Goal: Task Accomplishment & Management: Manage account settings

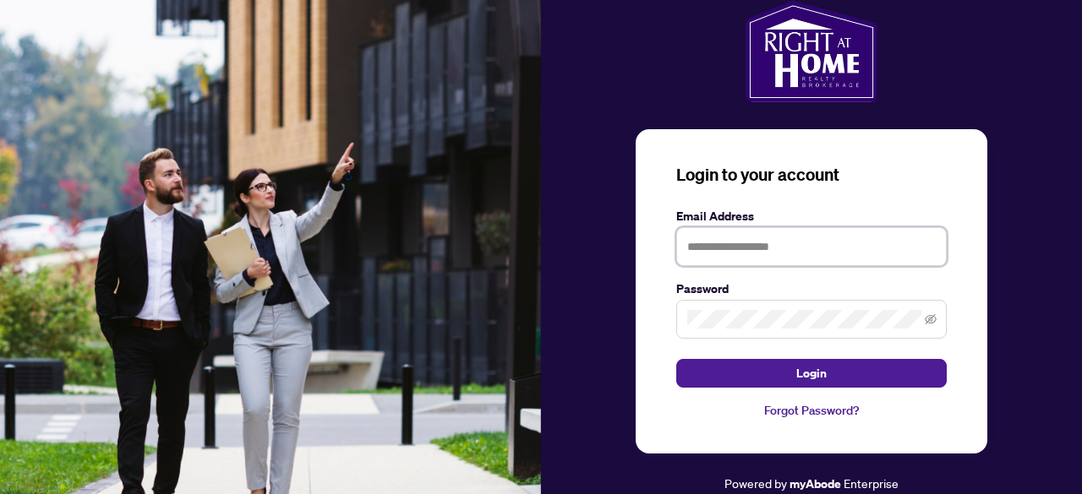
click at [715, 247] on input "text" at bounding box center [811, 246] width 270 height 39
type input "**********"
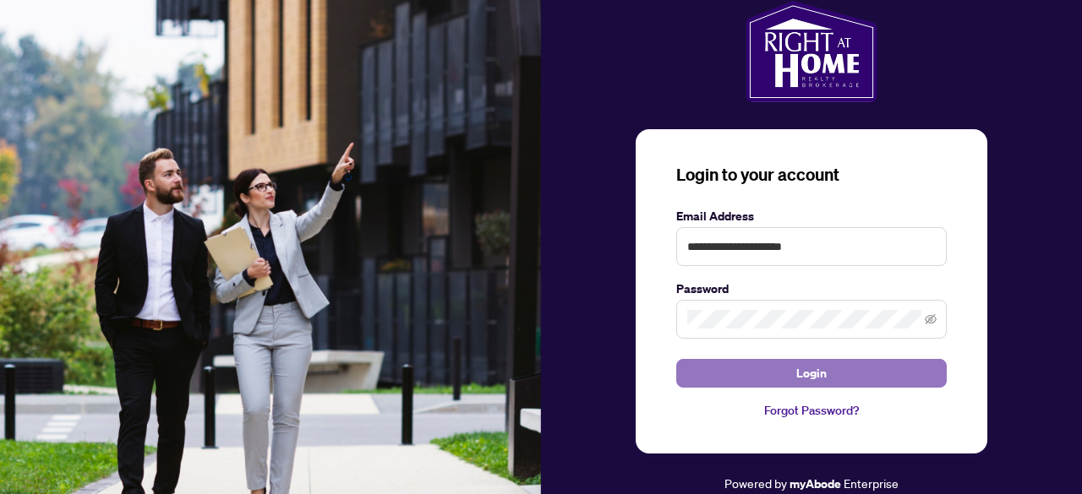
click at [802, 381] on span "Login" at bounding box center [811, 373] width 30 height 27
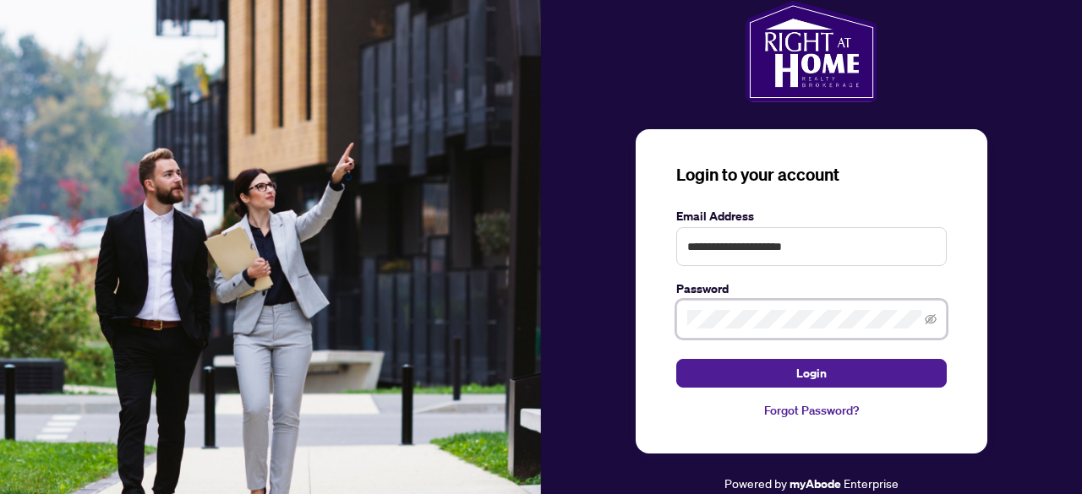
click at [607, 315] on div "**********" at bounding box center [811, 247] width 541 height 493
click at [930, 319] on icon "eye-invisible" at bounding box center [930, 319] width 12 height 12
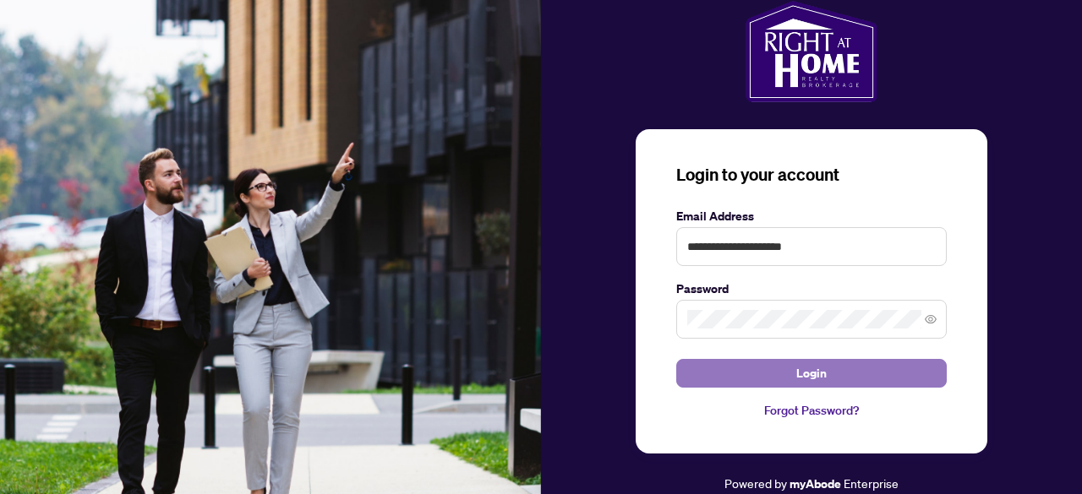
click at [815, 366] on span "Login" at bounding box center [811, 373] width 30 height 27
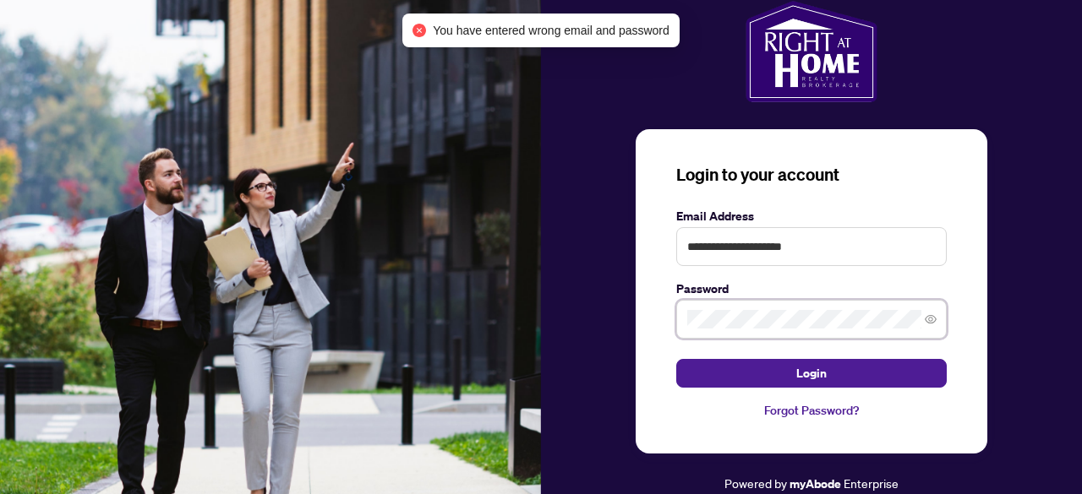
click at [637, 320] on div "**********" at bounding box center [811, 291] width 352 height 324
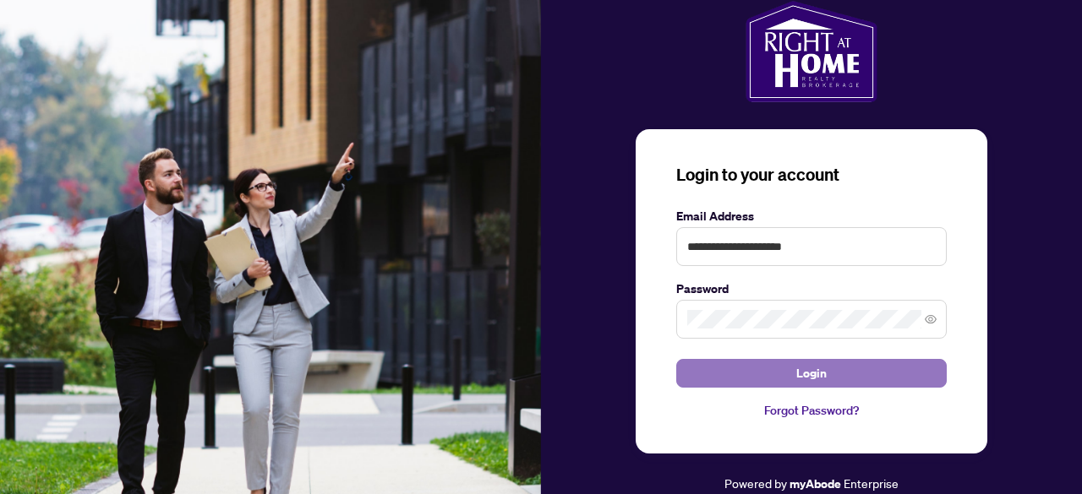
click at [793, 368] on button "Login" at bounding box center [811, 373] width 270 height 29
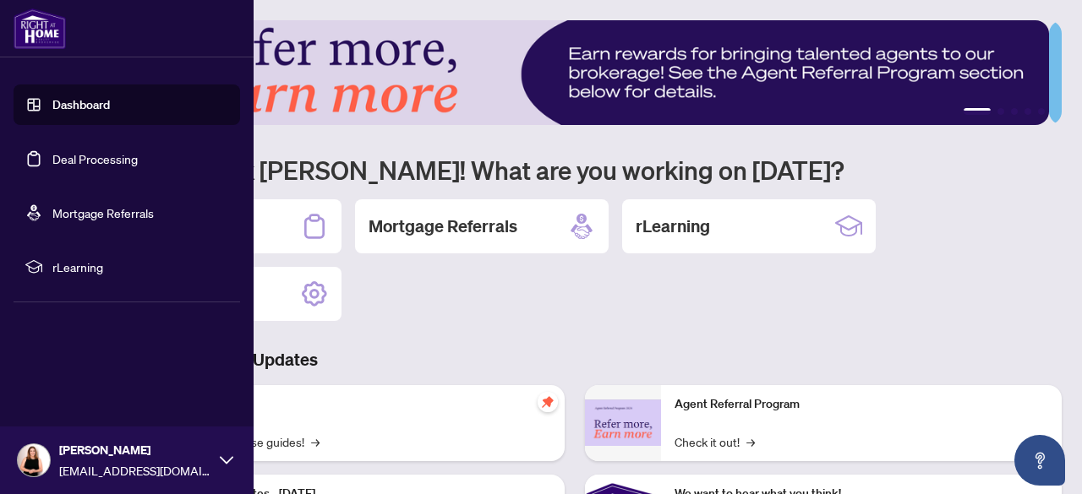
click at [96, 159] on link "Deal Processing" at bounding box center [94, 158] width 85 height 15
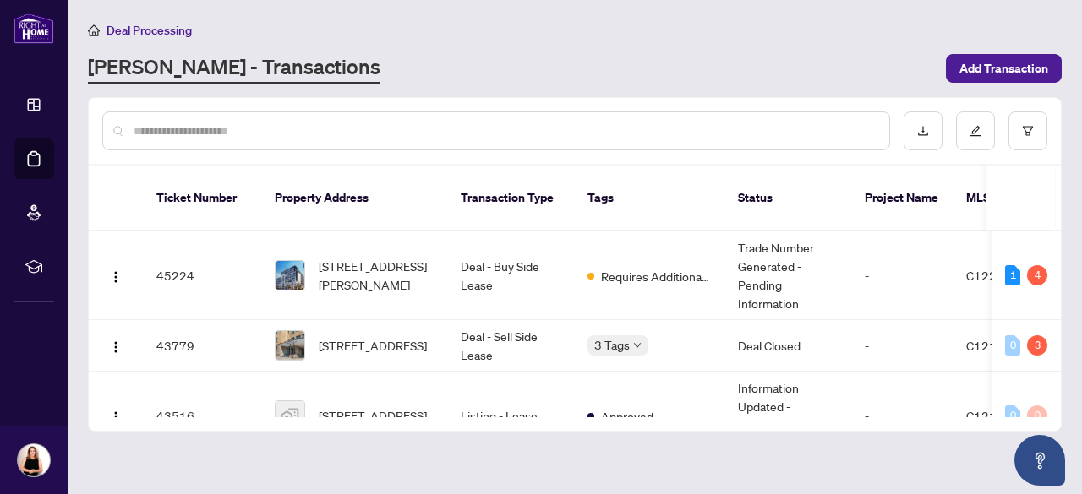
click at [389, 195] on th "Property Address" at bounding box center [354, 199] width 186 height 66
click at [1034, 335] on div "3" at bounding box center [1037, 345] width 20 height 20
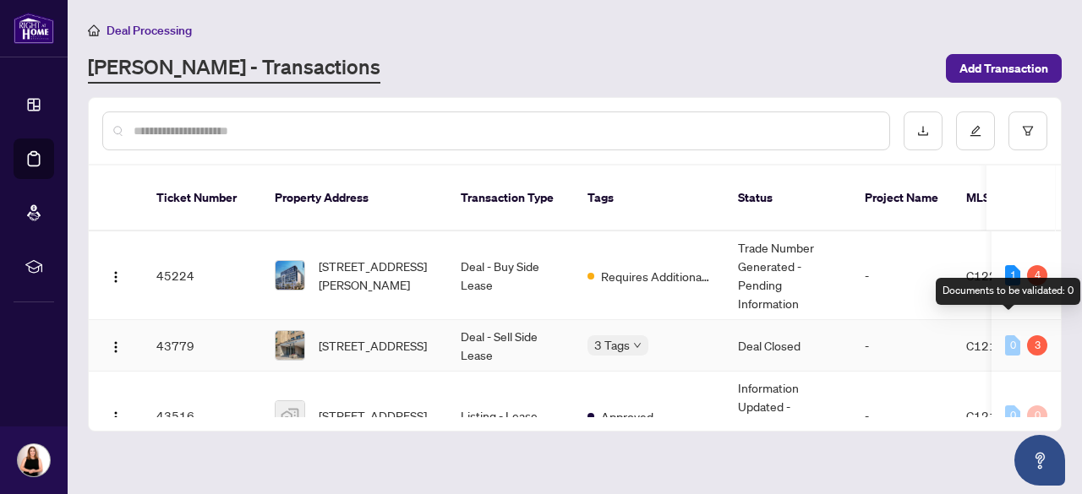
click at [1008, 335] on div "0" at bounding box center [1012, 345] width 15 height 20
click at [1035, 335] on div "3" at bounding box center [1037, 345] width 20 height 20
click at [645, 241] on td "Requires Additional Docs" at bounding box center [649, 276] width 150 height 89
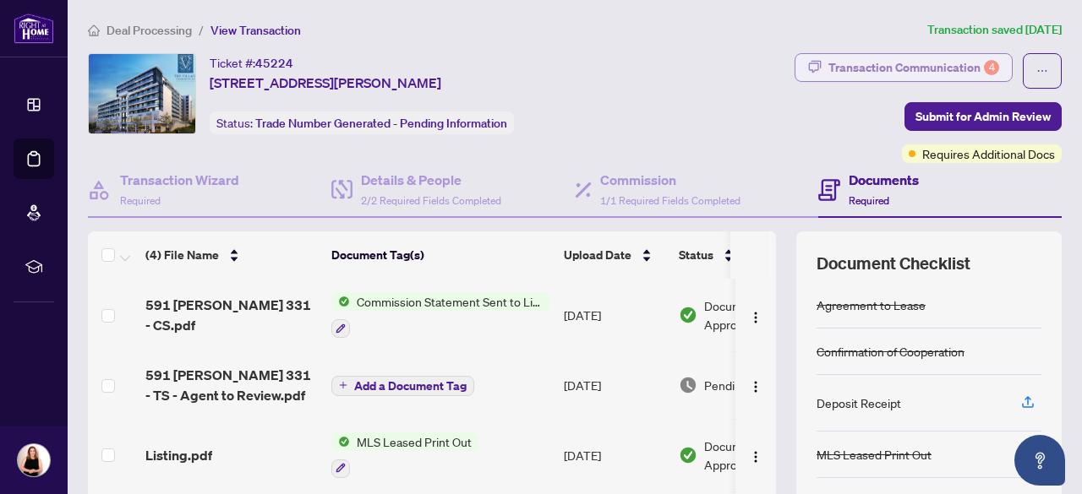
click at [895, 69] on div "Transaction Communication 4" at bounding box center [913, 67] width 171 height 27
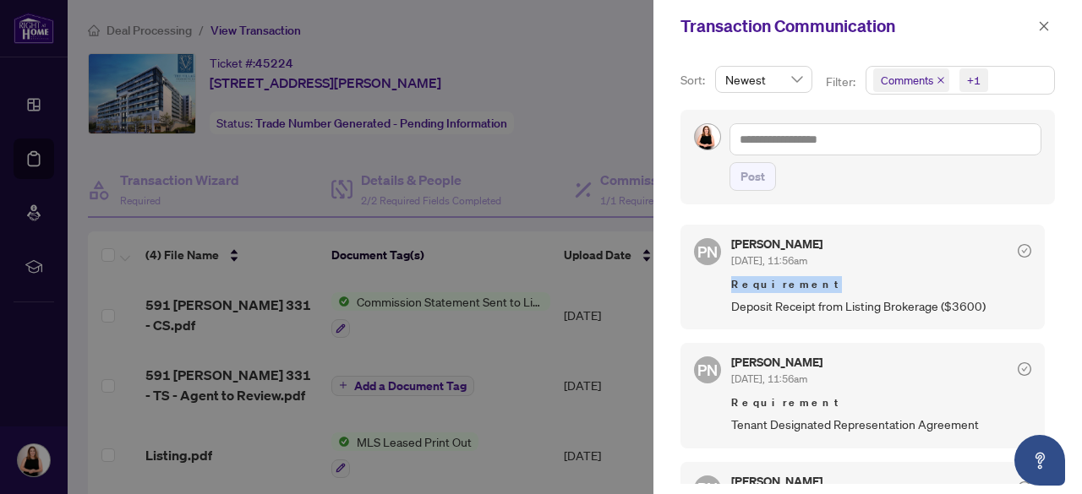
drag, startPoint x: 1049, startPoint y: 237, endPoint x: 1053, endPoint y: 274, distance: 36.5
click at [1053, 274] on div "Sort: Newest Filter: Comments +1 Post PN [PERSON_NAME] [DATE], 11:56am Requirem…" at bounding box center [867, 273] width 428 height 442
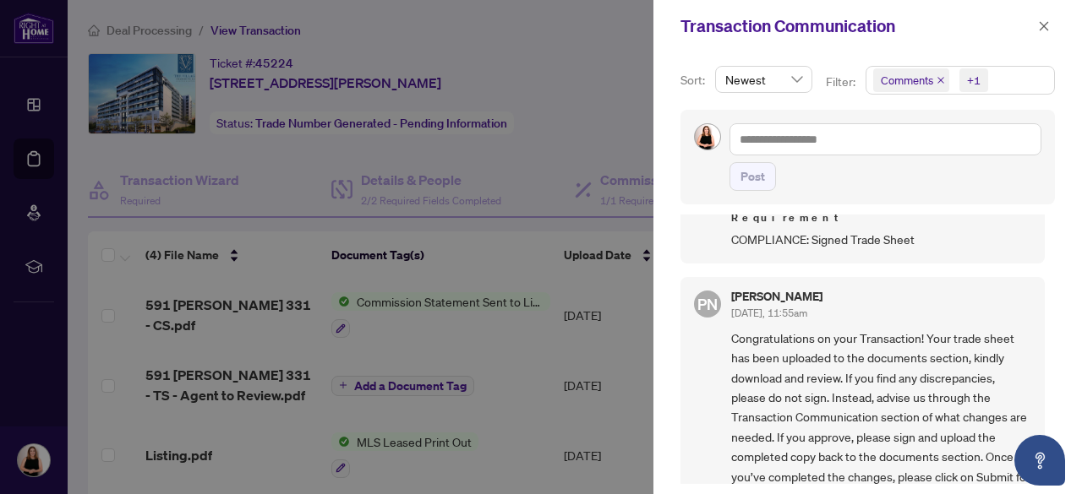
scroll to position [473, 0]
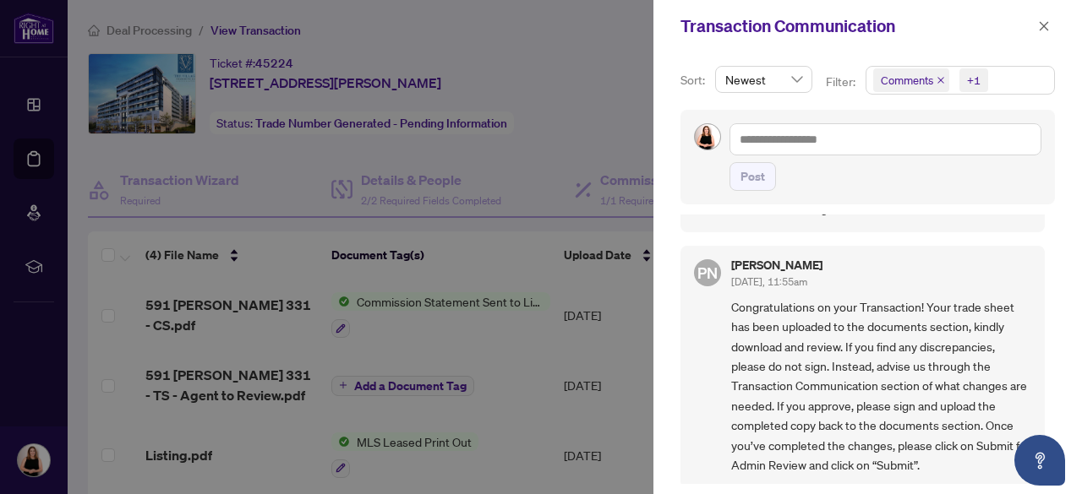
click at [593, 148] on div at bounding box center [541, 247] width 1082 height 494
click at [1039, 28] on icon "close" at bounding box center [1044, 26] width 12 height 12
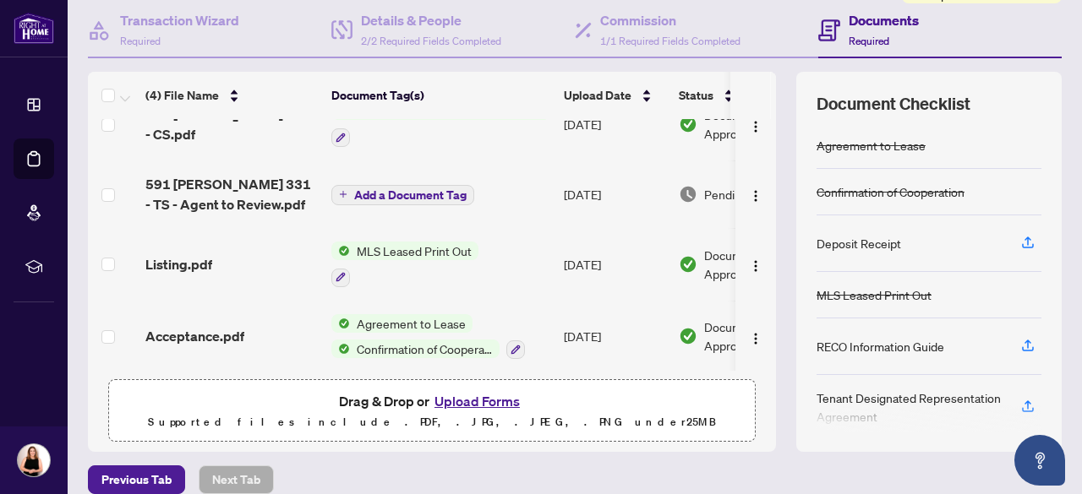
scroll to position [37, 0]
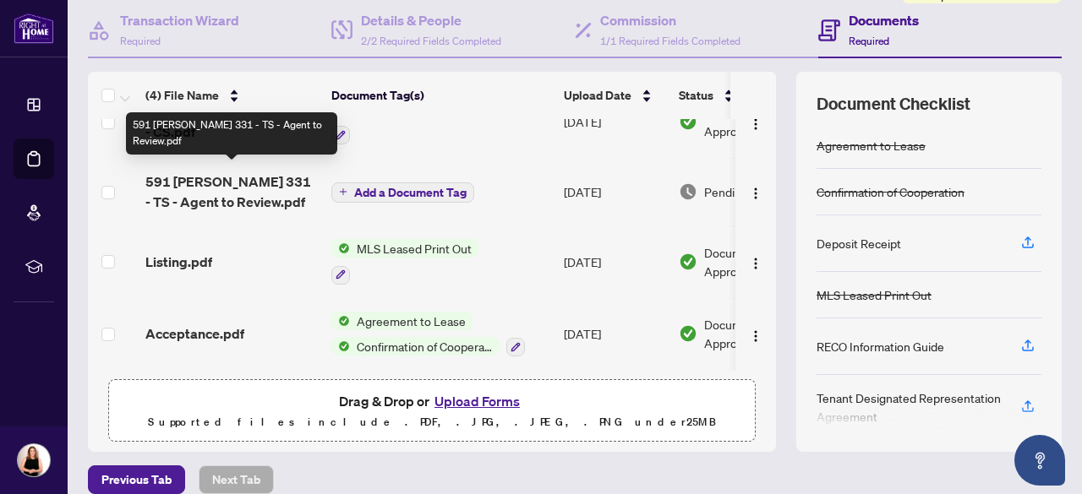
click at [240, 188] on span "591 [PERSON_NAME] 331 - TS - Agent to Review.pdf" at bounding box center [231, 192] width 172 height 41
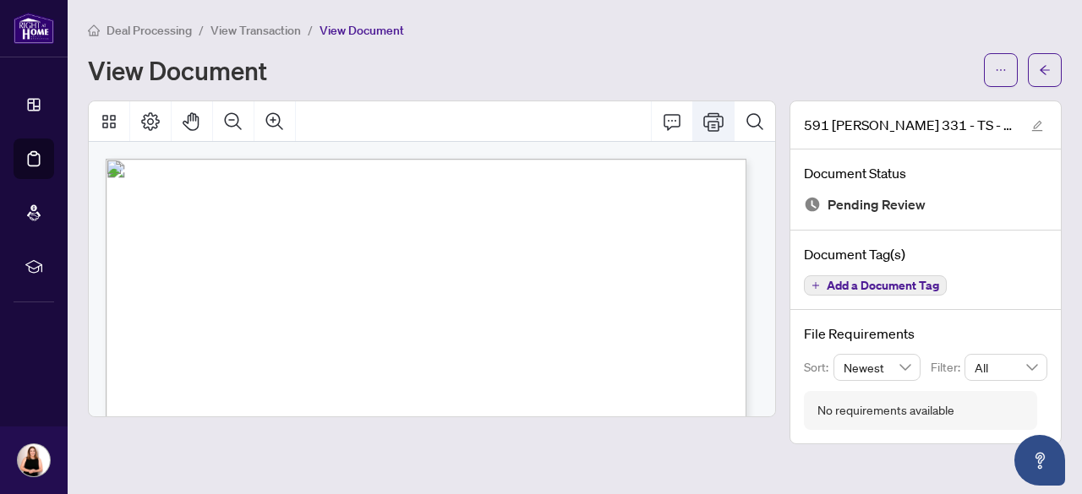
click at [707, 124] on icon "Print" at bounding box center [713, 122] width 20 height 20
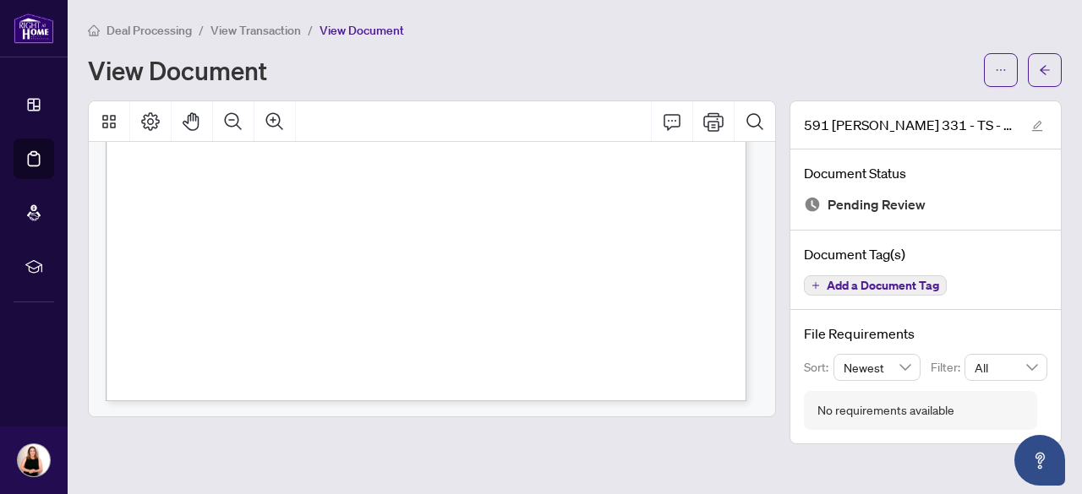
scroll to position [600, 0]
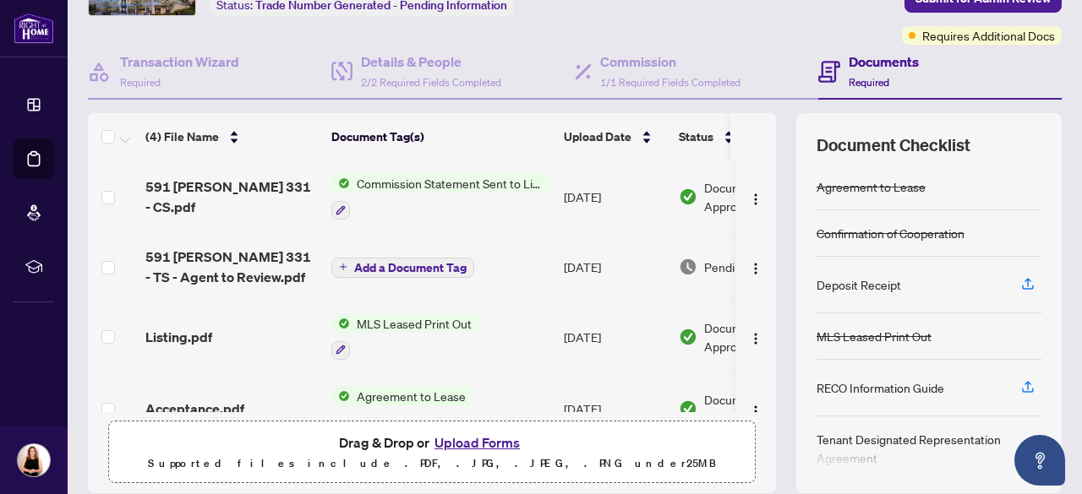
scroll to position [120, 0]
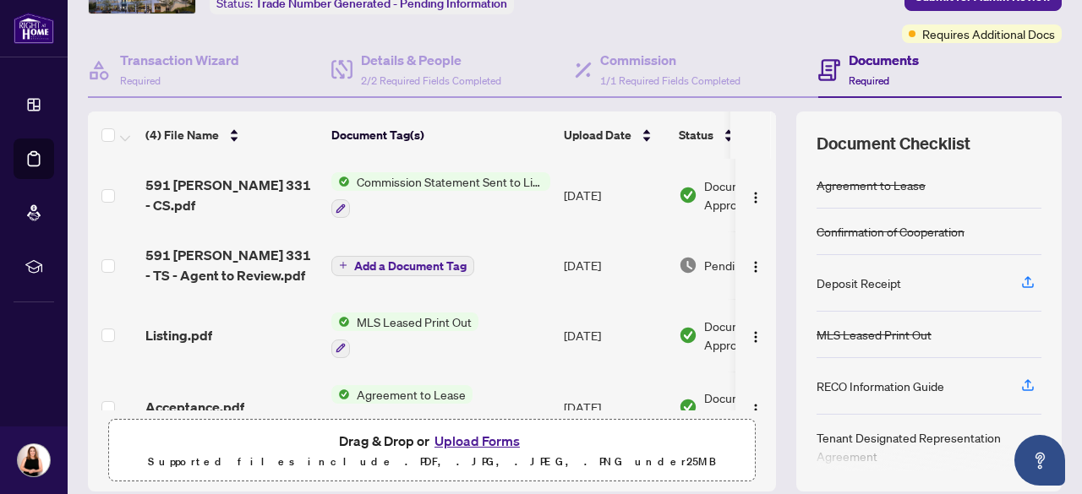
drag, startPoint x: 452, startPoint y: 178, endPoint x: 289, endPoint y: -60, distance: 288.8
click at [289, 0] on html "Dashboard Deal Processing Mortgage Referrals rLearning [PERSON_NAME] [EMAIL_ADD…" at bounding box center [541, 247] width 1082 height 494
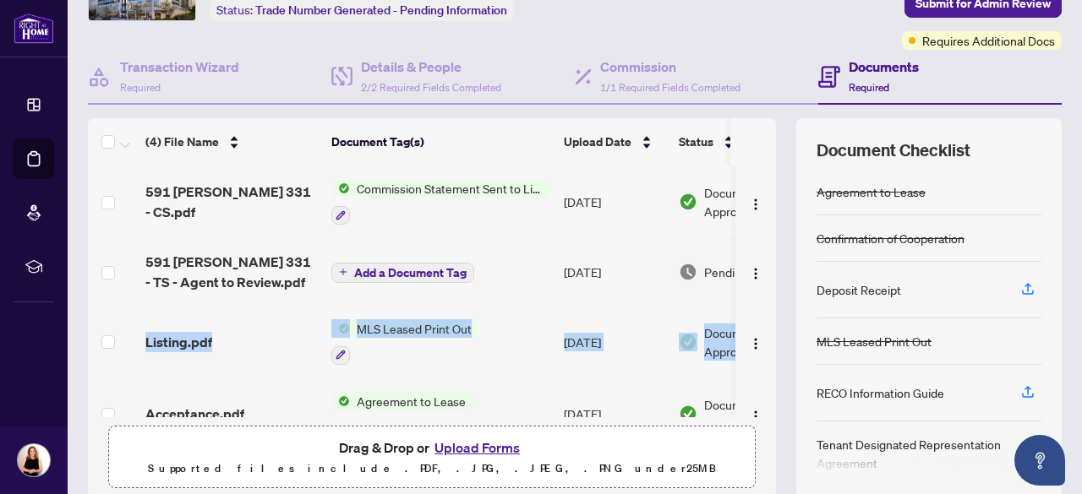
scroll to position [0, 98]
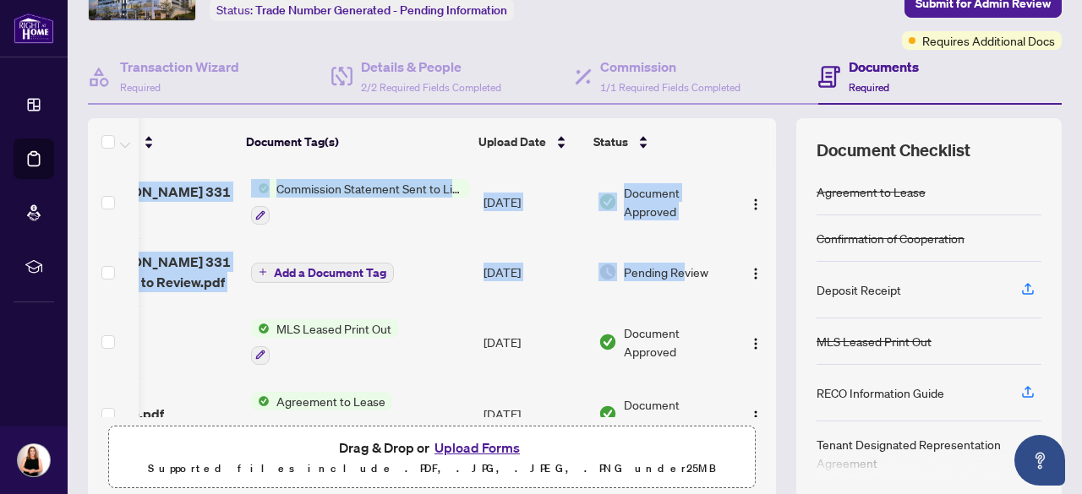
drag, startPoint x: 762, startPoint y: 252, endPoint x: 766, endPoint y: 360, distance: 108.2
click at [766, 360] on div "(4) File Name Document Tag(s) Upload Date Status 591 [PERSON_NAME] 331 - CS.pdf…" at bounding box center [574, 308] width 973 height 380
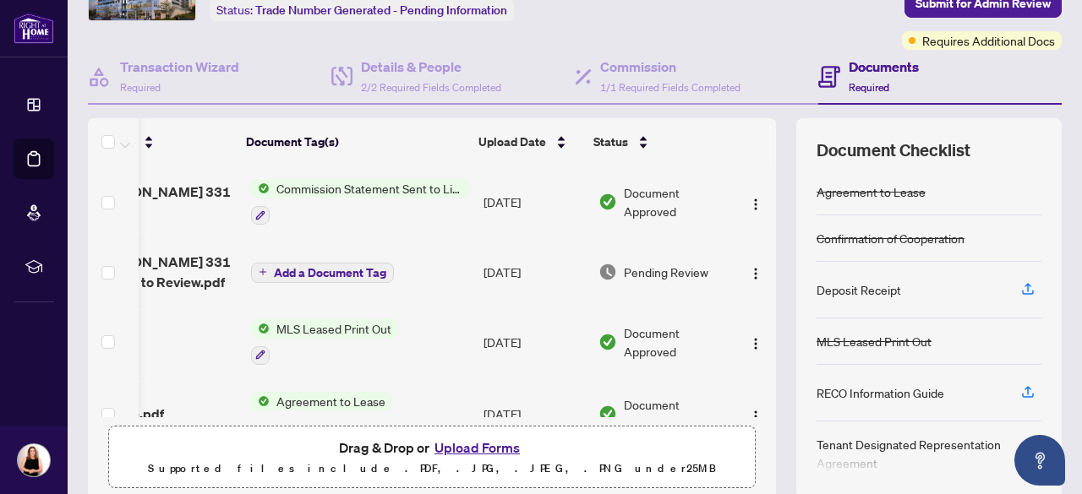
click at [499, 292] on td "[DATE]" at bounding box center [534, 272] width 115 height 68
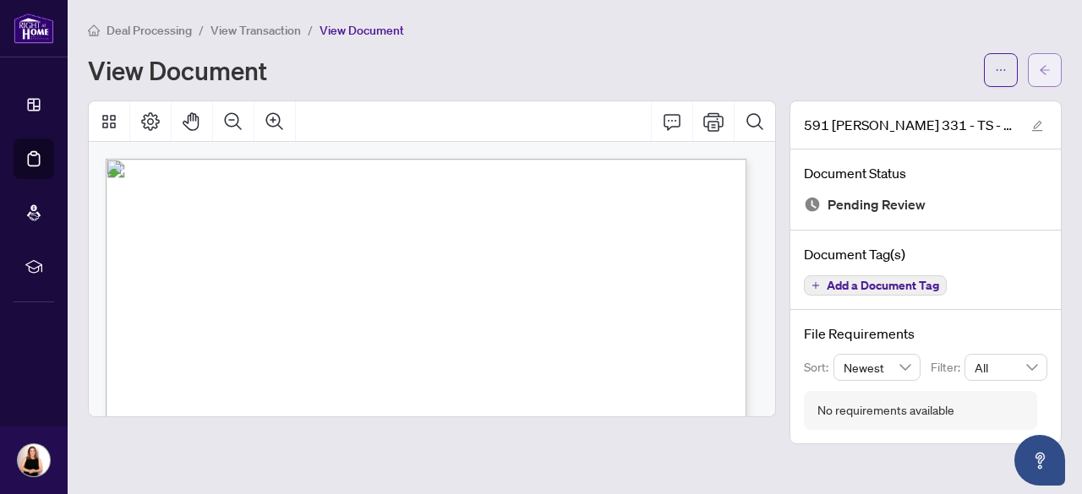
click at [1044, 64] on icon "arrow-left" at bounding box center [1045, 70] width 12 height 12
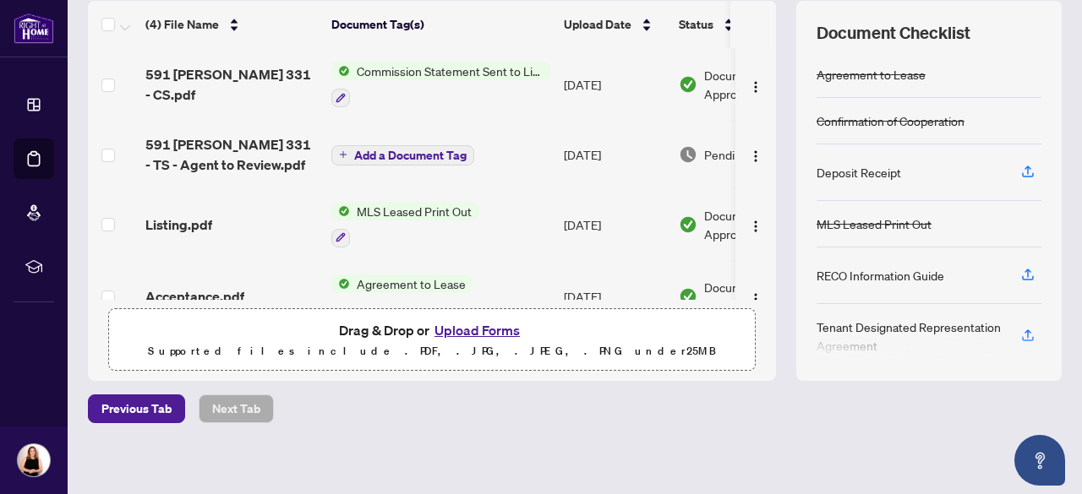
scroll to position [37, 0]
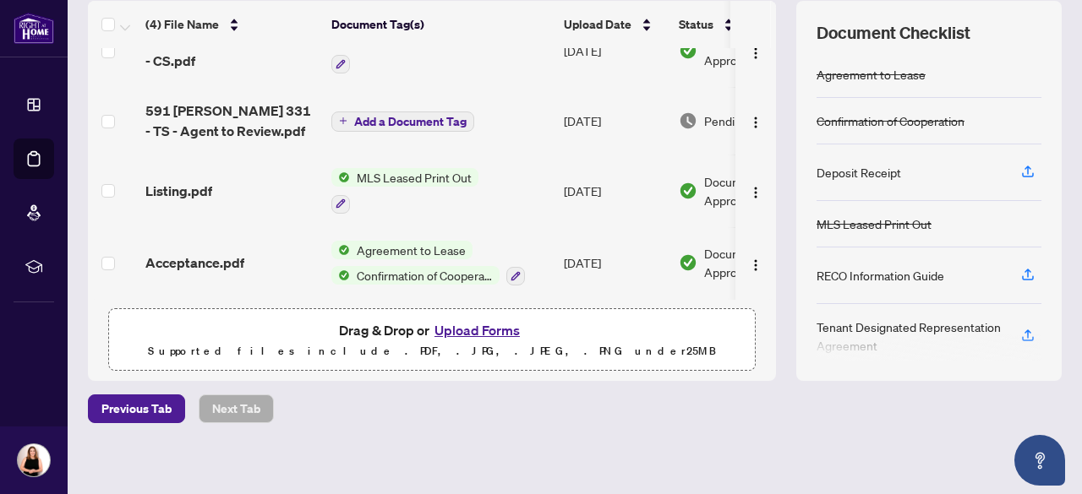
click at [468, 333] on button "Upload Forms" at bounding box center [476, 330] width 95 height 22
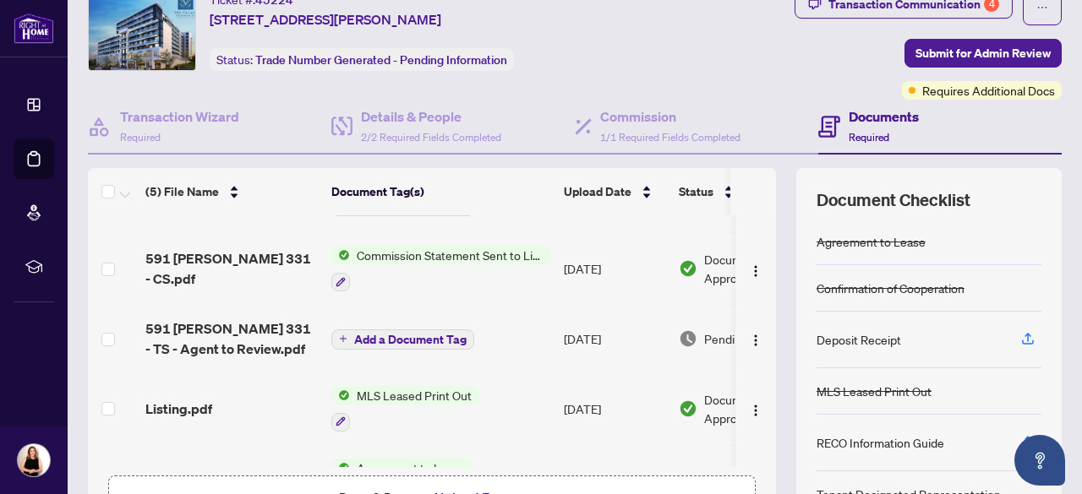
scroll to position [63, 0]
click at [1056, 90] on main "Deal Processing / View Transaction Transaction saved a few seconds ago Ticket #…" at bounding box center [575, 247] width 1014 height 494
